Goal: Information Seeking & Learning: Learn about a topic

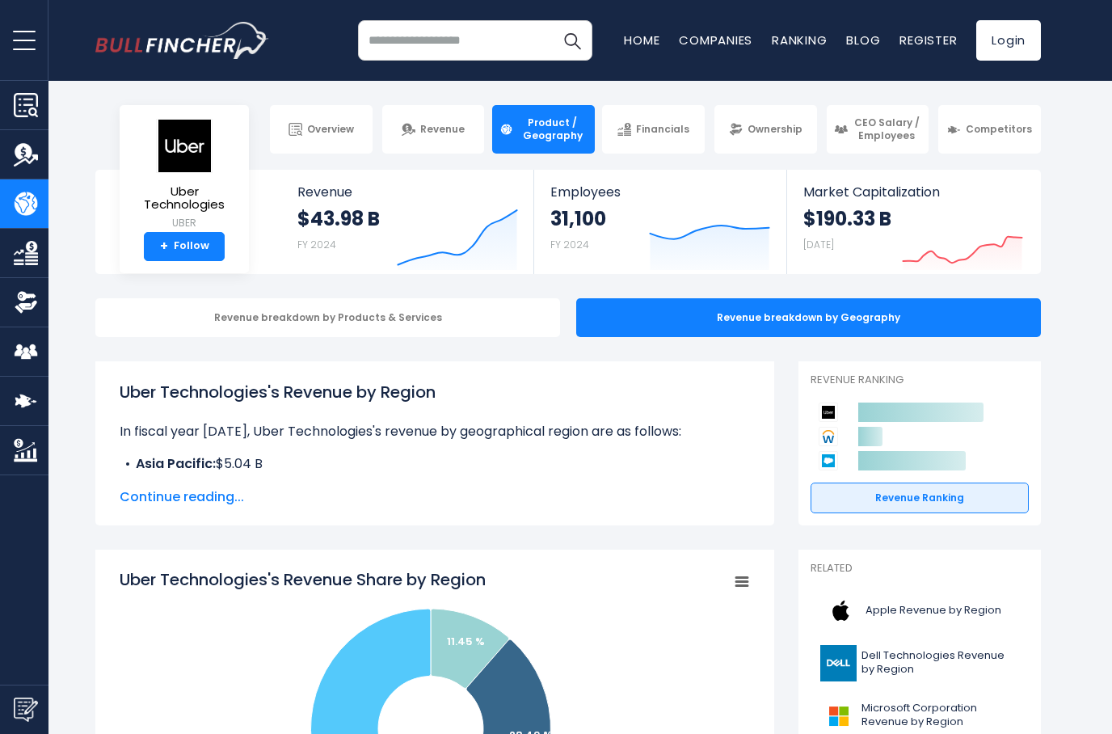
click at [150, 326] on div "Revenue breakdown by Products & Services" at bounding box center [327, 317] width 465 height 39
click at [165, 328] on div "Revenue breakdown by Products & Services" at bounding box center [327, 317] width 465 height 39
click at [184, 326] on div "Revenue breakdown by Products & Services" at bounding box center [327, 317] width 465 height 39
click at [177, 322] on div "Revenue breakdown by Products & Services" at bounding box center [327, 317] width 465 height 39
click at [164, 315] on div "Revenue breakdown by Products & Services" at bounding box center [327, 317] width 465 height 39
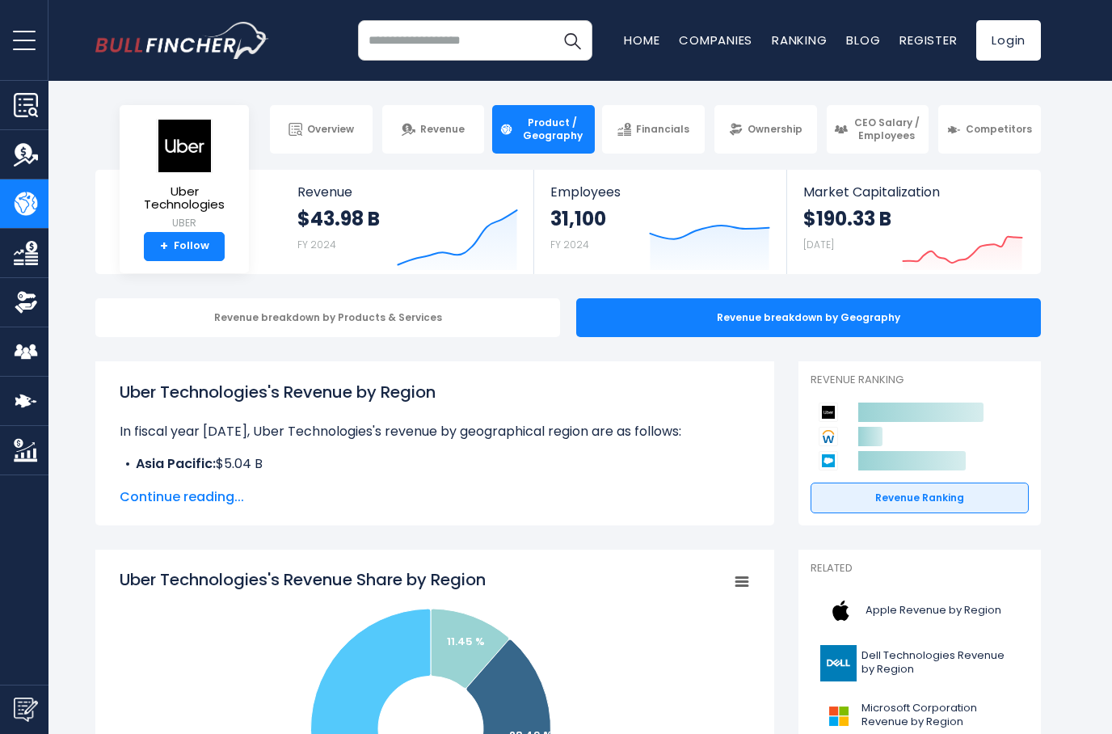
click at [163, 318] on div "Revenue breakdown by Products & Services" at bounding box center [327, 317] width 465 height 39
click at [168, 321] on div "Revenue breakdown by Products & Services" at bounding box center [327, 317] width 465 height 39
click at [189, 312] on div "Revenue breakdown by Products & Services" at bounding box center [327, 317] width 465 height 39
click at [168, 495] on span "Continue reading..." at bounding box center [435, 496] width 630 height 19
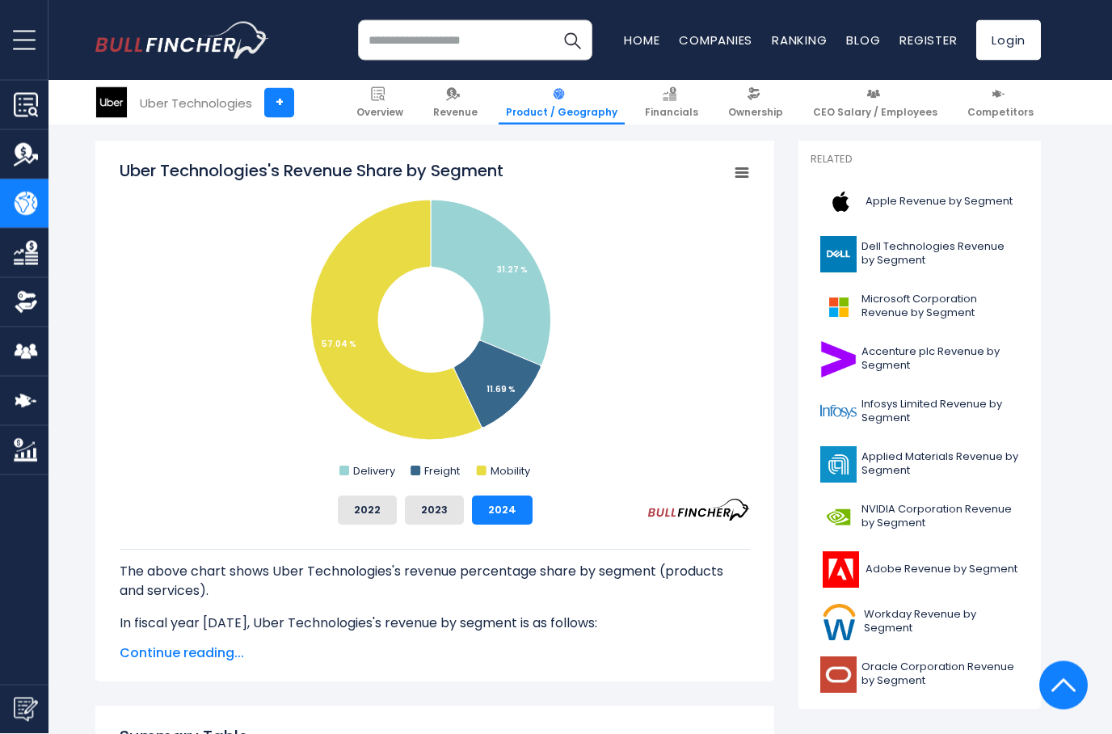
scroll to position [425, 0]
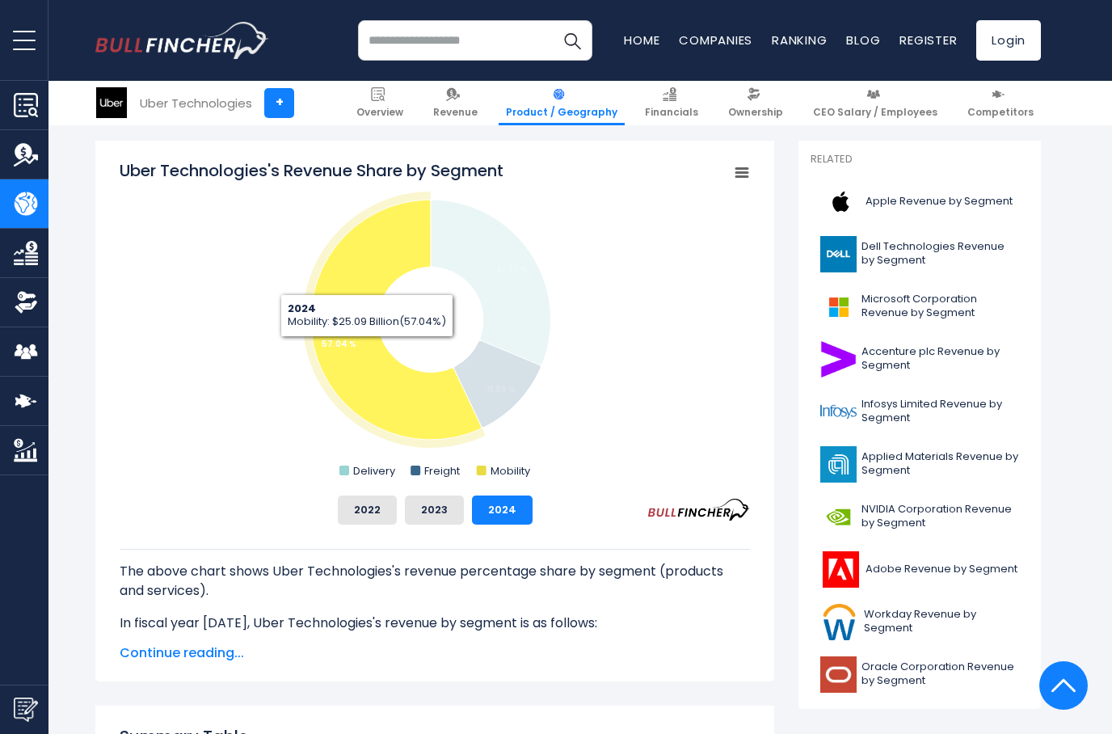
click at [367, 349] on icon "Uber Technologies's Revenue Share by Segment" at bounding box center [395, 320] width 170 height 240
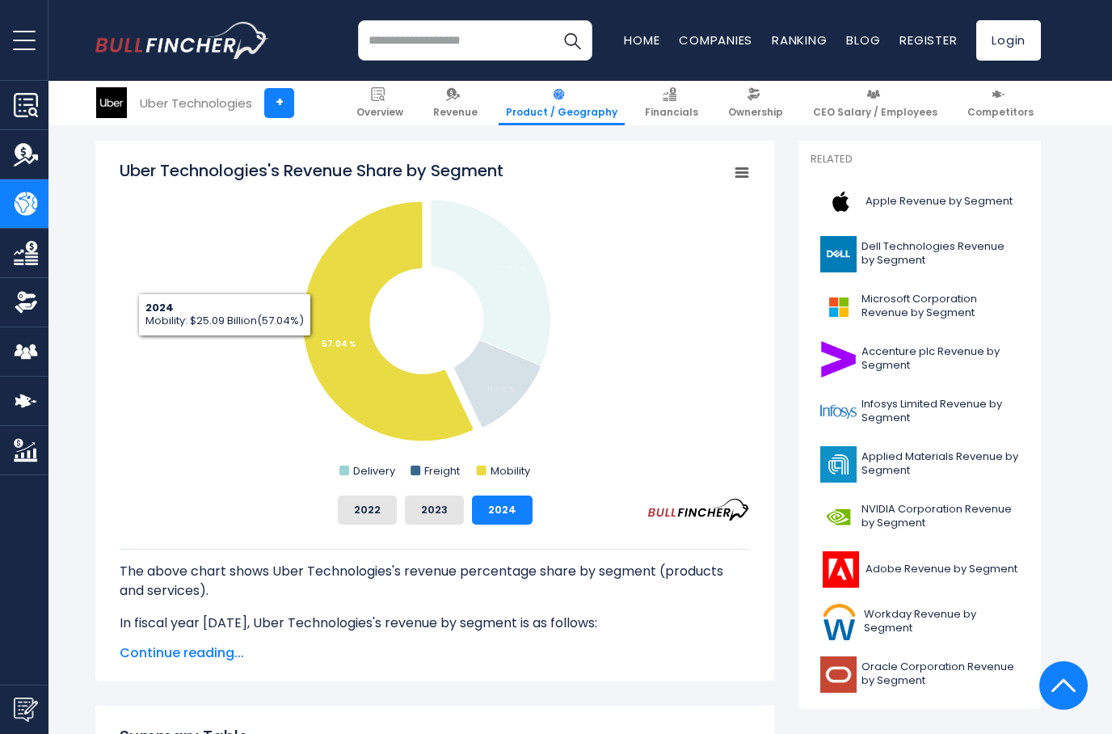
click at [184, 349] on rect "Uber Technologies's Revenue Share by Segment" at bounding box center [435, 320] width 630 height 323
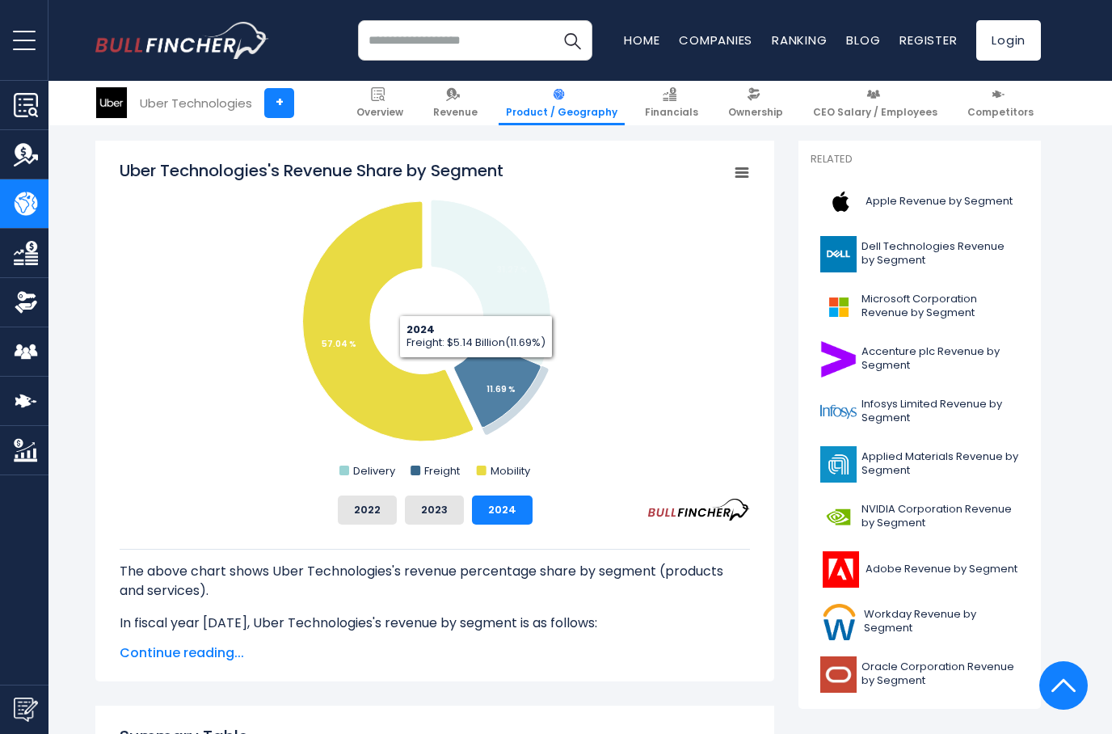
click at [477, 371] on icon "Uber Technologies's Revenue Share by Segment" at bounding box center [497, 384] width 86 height 86
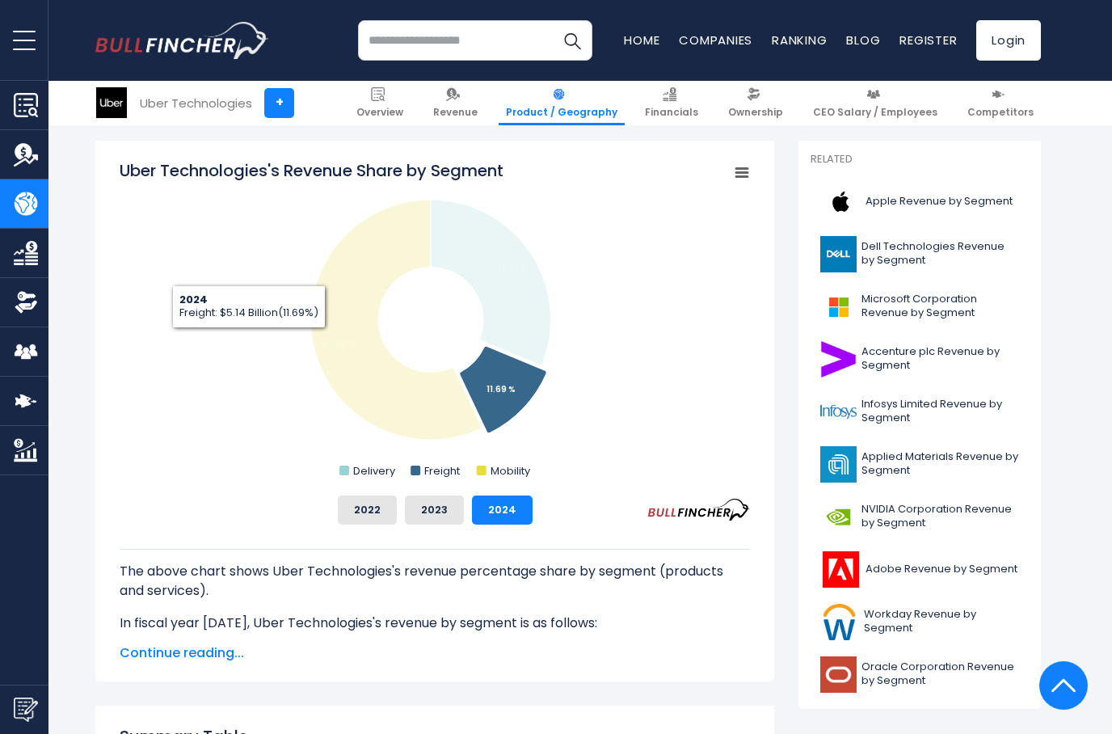
click at [210, 336] on rect "Uber Technologies's Revenue Share by Segment" at bounding box center [435, 320] width 630 height 323
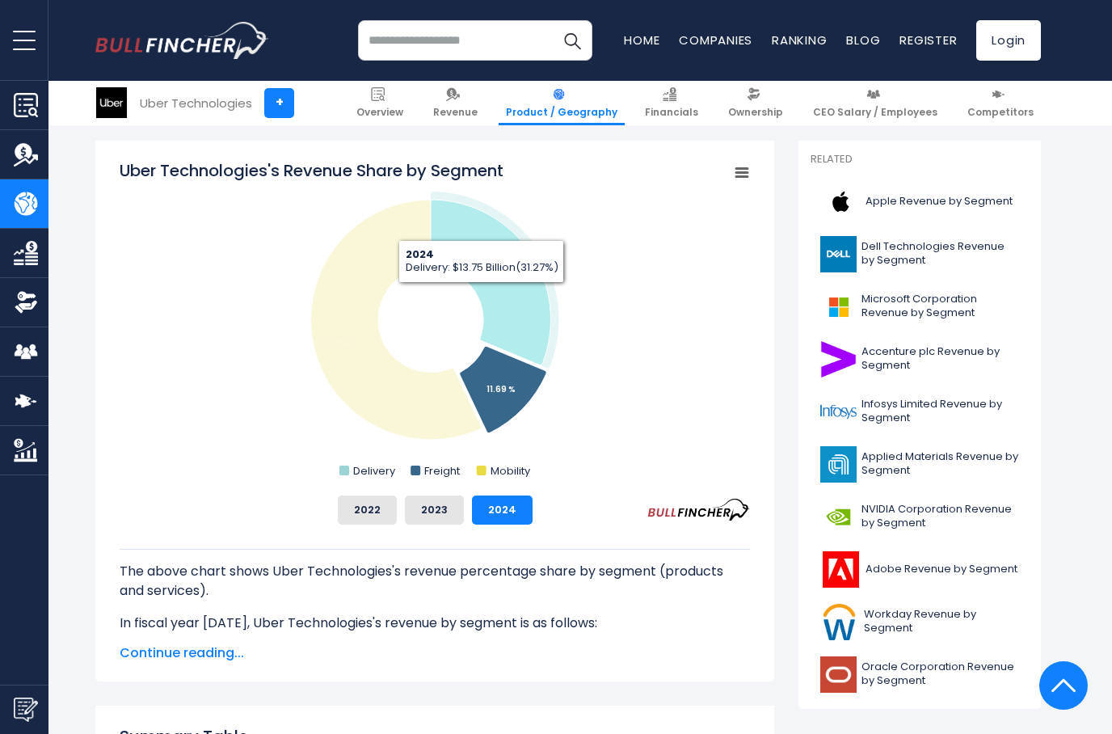
click at [481, 296] on icon "Uber Technologies's Revenue Share by Segment" at bounding box center [491, 283] width 120 height 166
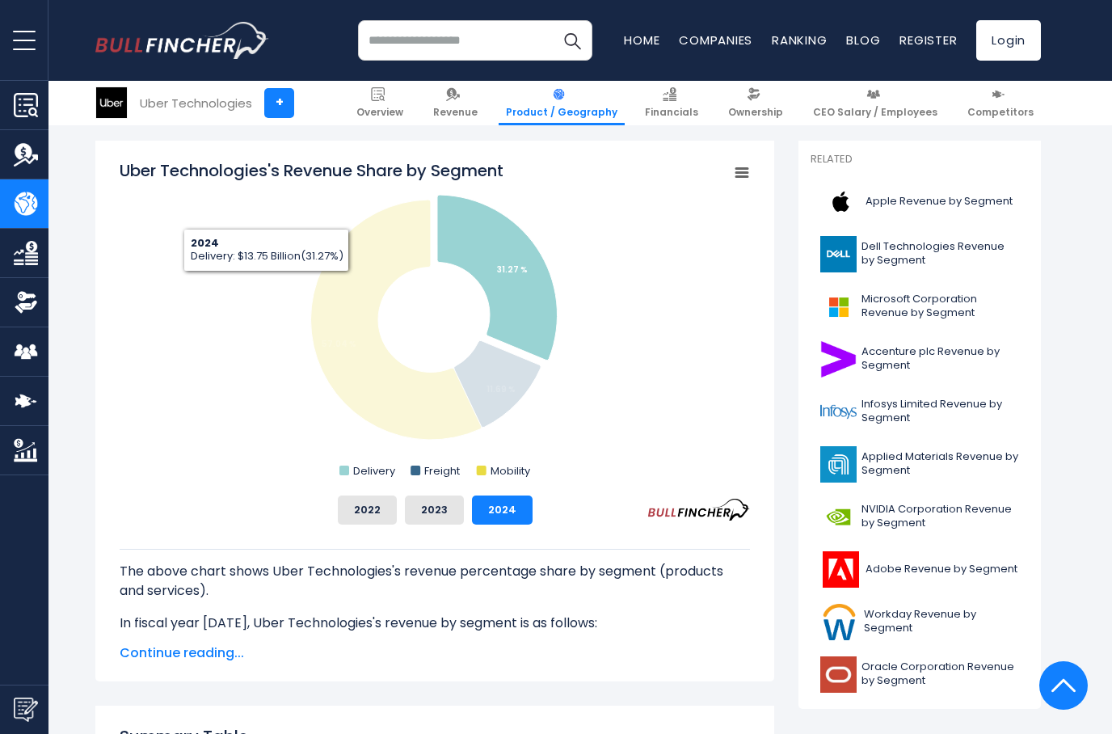
click at [220, 282] on rect "Uber Technologies's Revenue Share by Segment" at bounding box center [435, 320] width 630 height 323
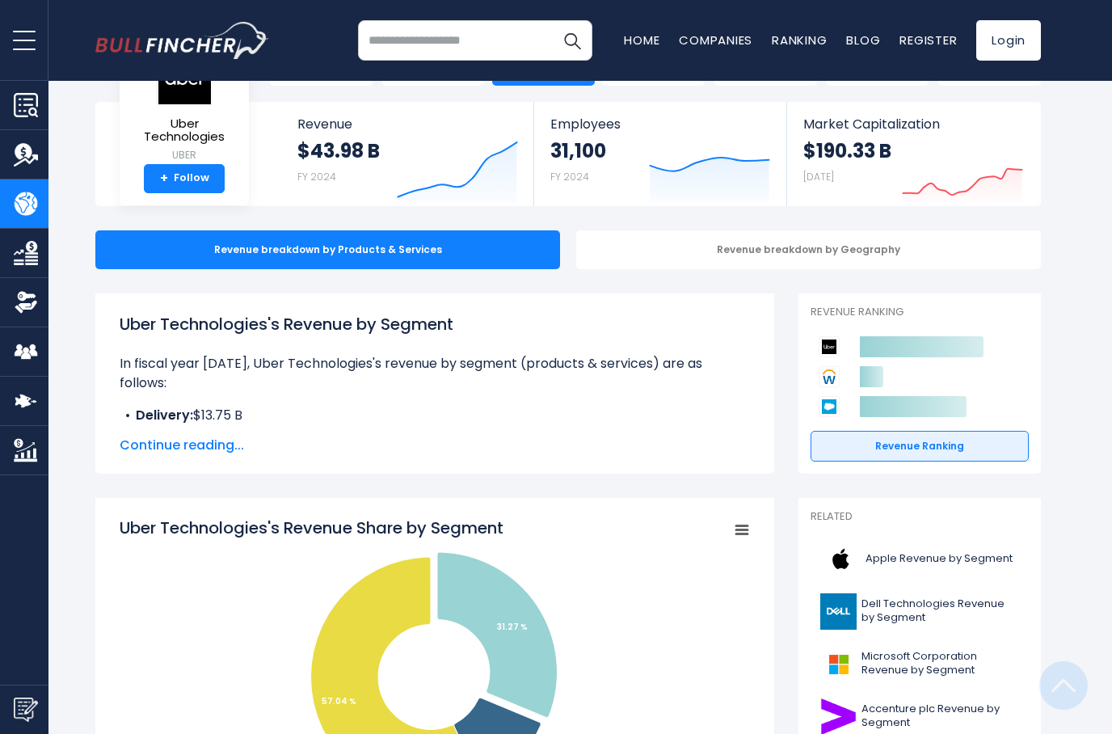
scroll to position [0, 0]
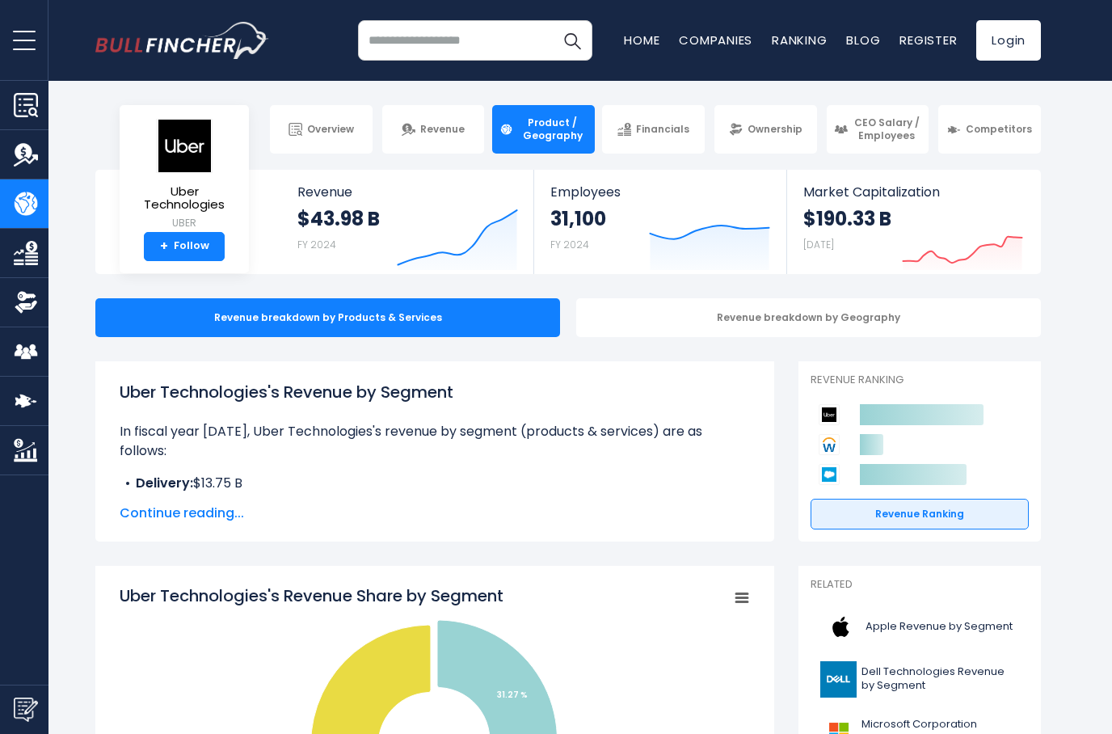
click at [909, 126] on span "CEO Salary / Employees" at bounding box center [886, 128] width 69 height 25
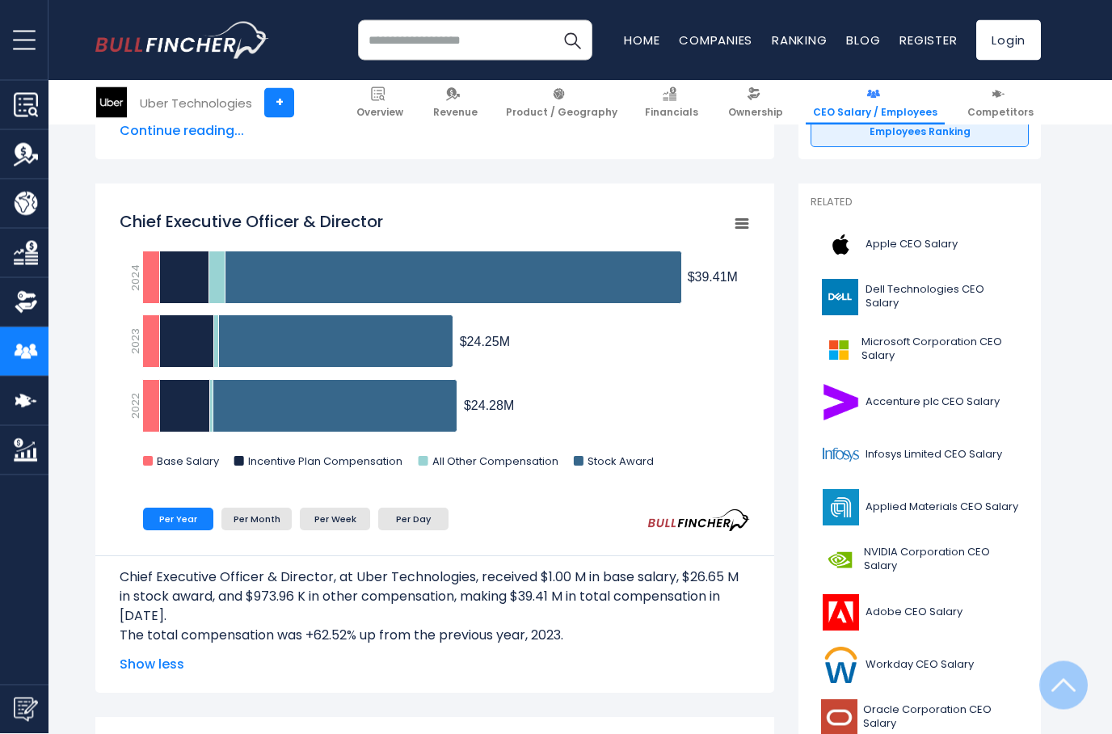
scroll to position [382, 0]
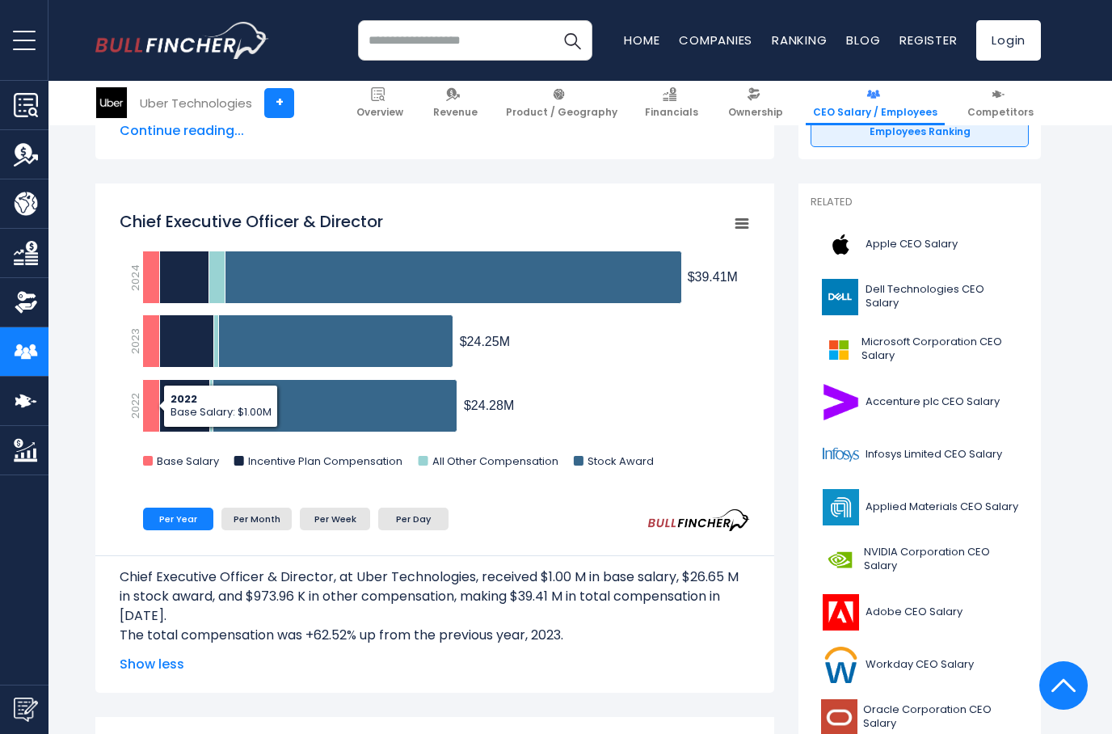
click at [149, 419] on icon "Chief Executive Officer & Director" at bounding box center [151, 406] width 17 height 53
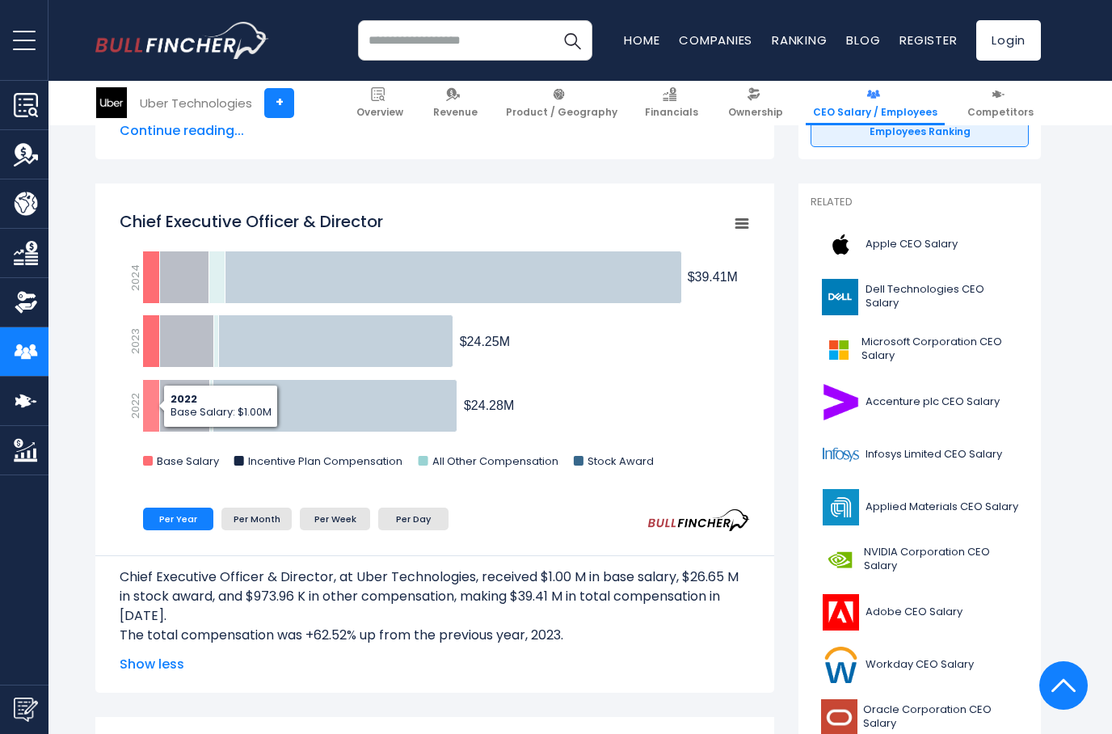
click at [98, 438] on div "Chief Executive Officer &amp; Director Created with Highcharts 12.1.2 Chart con…" at bounding box center [434, 437] width 679 height 509
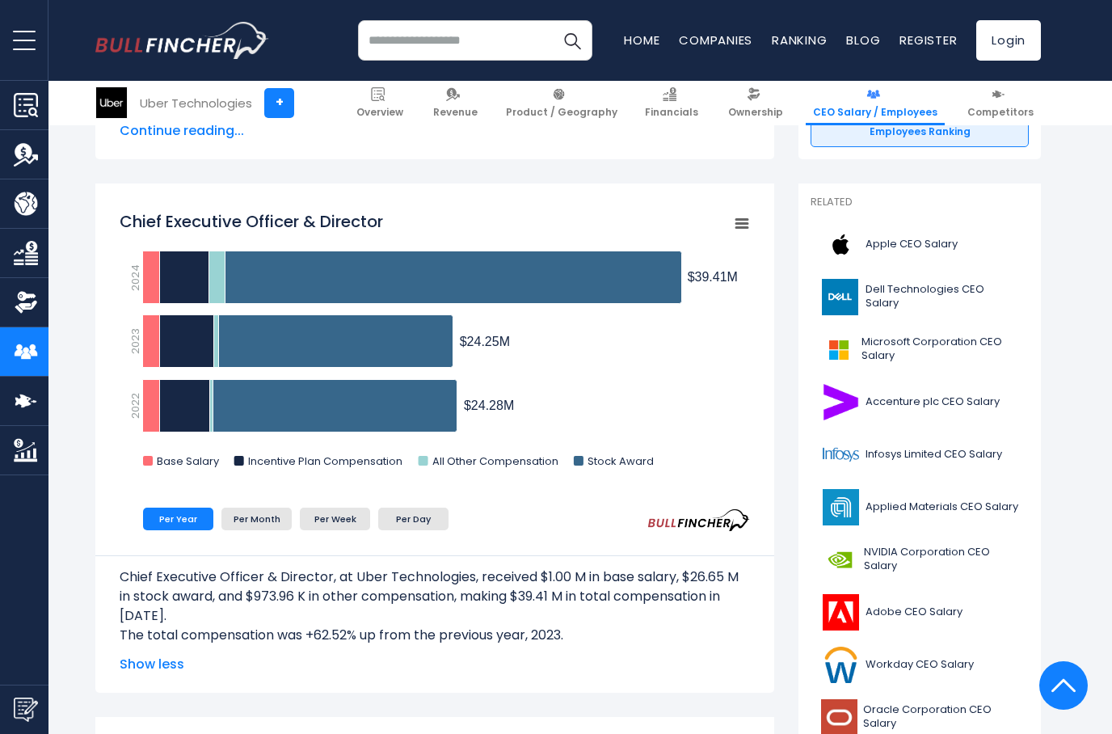
click at [144, 292] on icon "Chief Executive Officer & Director" at bounding box center [151, 277] width 17 height 53
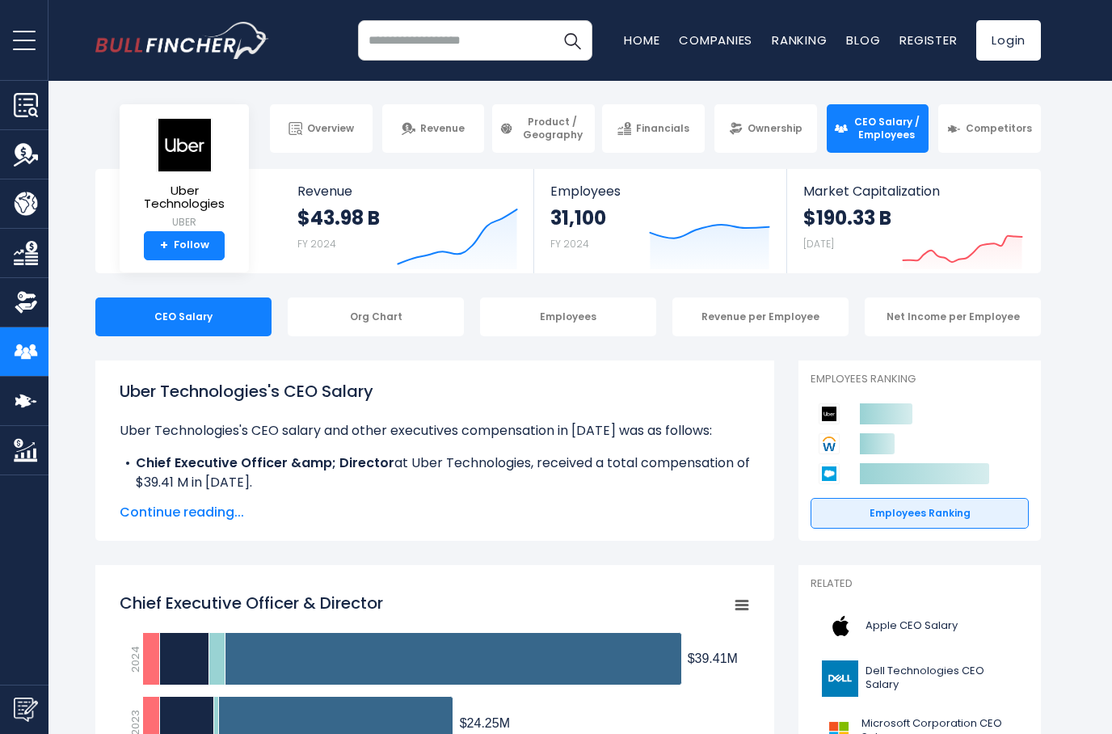
scroll to position [0, 0]
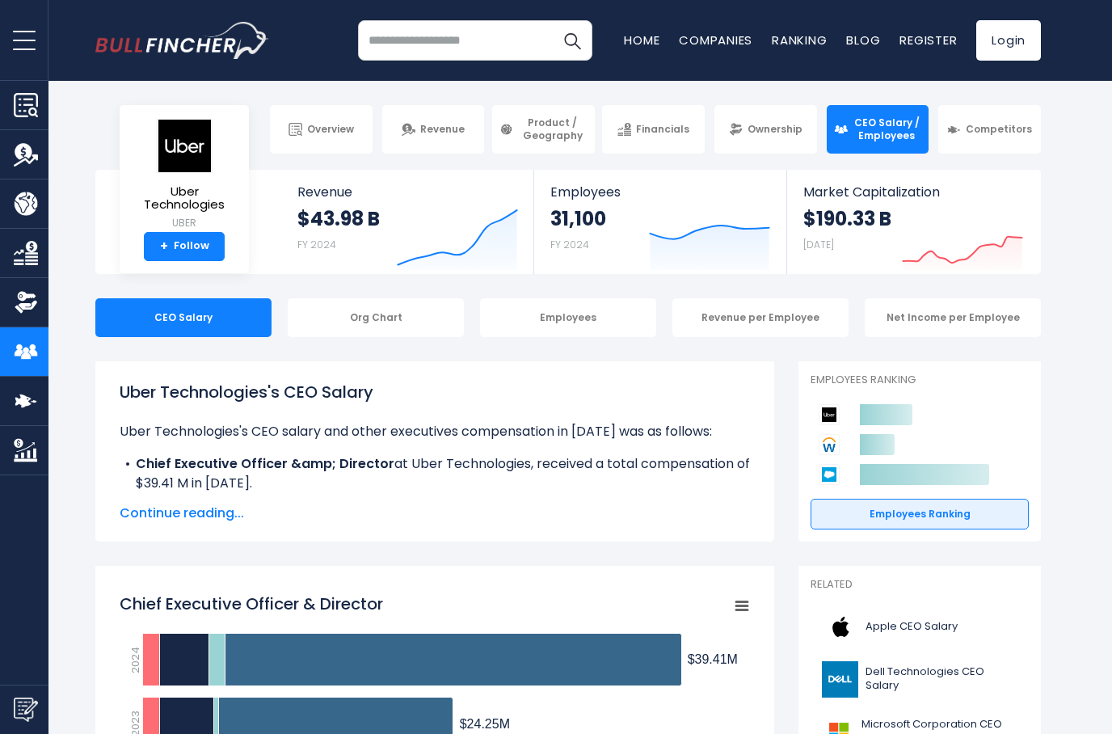
click at [1009, 133] on span "Competitors" at bounding box center [999, 129] width 66 height 13
click at [883, 125] on span "CEO Salary / Employees" at bounding box center [886, 128] width 69 height 25
click at [1005, 111] on link "Competitors" at bounding box center [989, 129] width 103 height 48
click at [894, 133] on span "CEO Salary / Employees" at bounding box center [886, 128] width 69 height 25
click at [898, 137] on span "CEO Salary / Employees" at bounding box center [886, 128] width 69 height 25
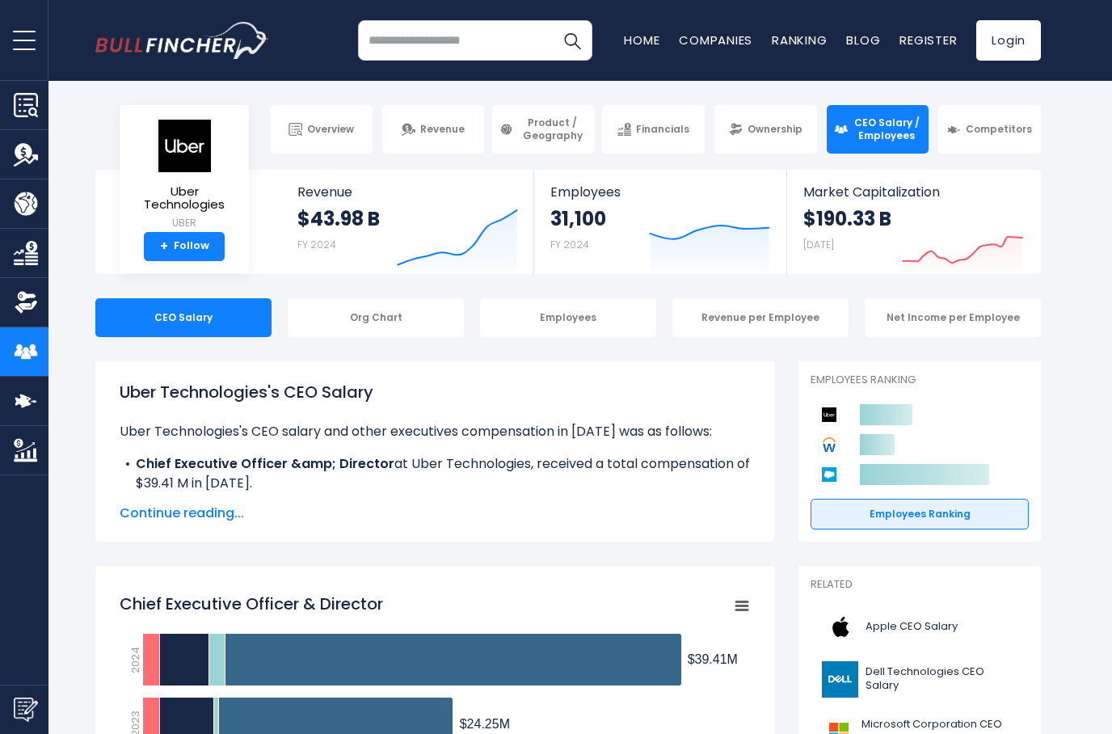
click at [1001, 123] on span "Competitors" at bounding box center [999, 129] width 66 height 13
click at [1018, 132] on span "Competitors" at bounding box center [999, 129] width 66 height 13
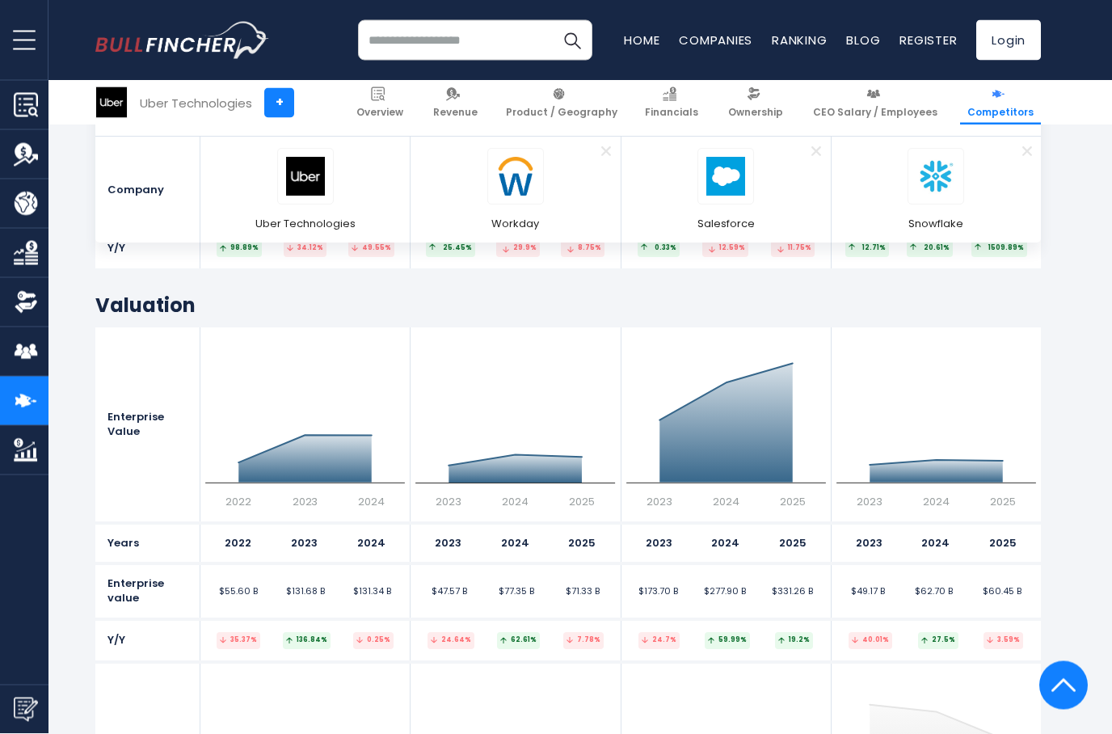
scroll to position [7716, 0]
